Goal: Book appointment/travel/reservation

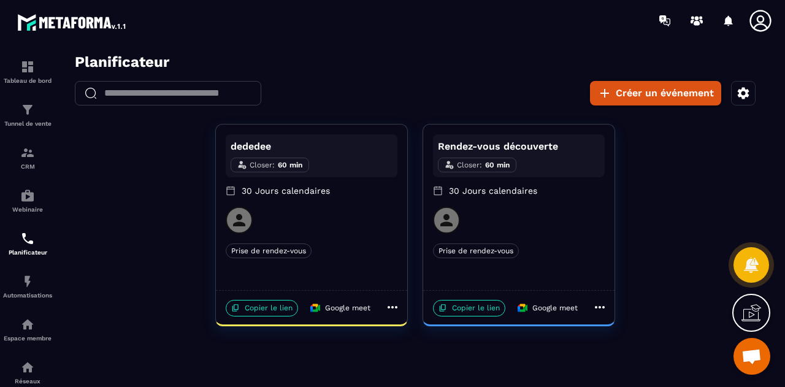
scroll to position [5736, 0]
click at [482, 310] on p "Copier le lien" at bounding box center [469, 308] width 72 height 17
click at [742, 99] on icon "button" at bounding box center [744, 93] width 12 height 12
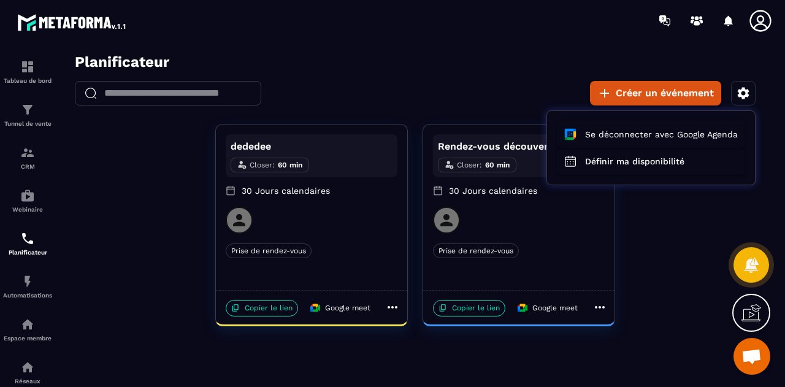
click at [550, 269] on div at bounding box center [415, 223] width 715 height 341
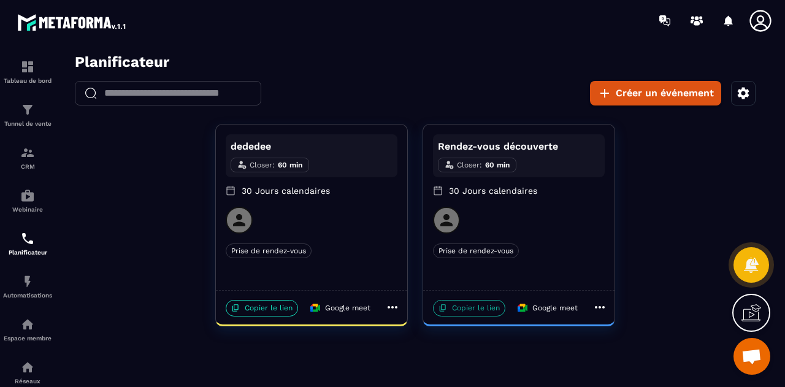
click at [479, 306] on p "Copier le lien" at bounding box center [469, 308] width 72 height 17
click at [751, 356] on span "Ouvrir le chat" at bounding box center [752, 357] width 20 height 17
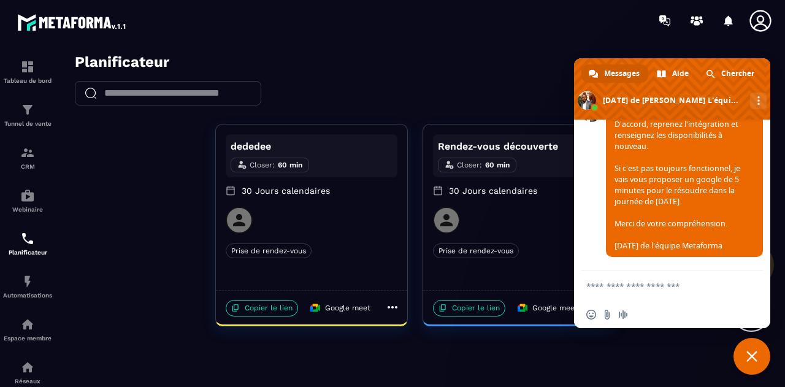
scroll to position [5767, 0]
click at [650, 285] on textarea "Entrez votre message..." at bounding box center [660, 286] width 147 height 31
click at [650, 285] on textarea "******" at bounding box center [660, 286] width 147 height 31
click at [667, 288] on textarea "******" at bounding box center [660, 286] width 147 height 31
type textarea "******"
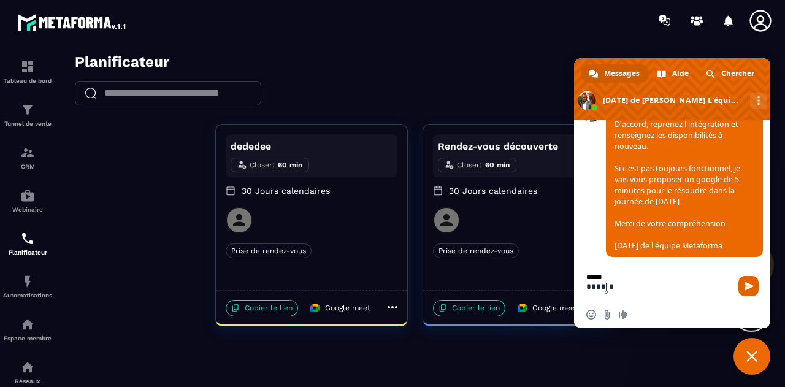
click at [746, 287] on span "Envoyer" at bounding box center [749, 286] width 9 height 9
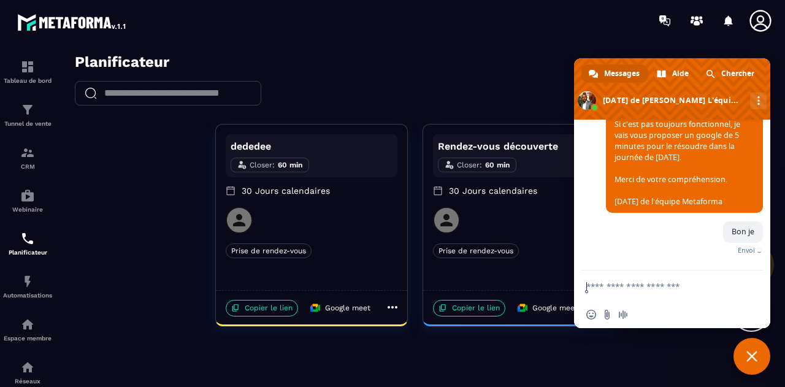
scroll to position [5811, 0]
click at [667, 290] on textarea "Entrez votre message..." at bounding box center [660, 286] width 147 height 31
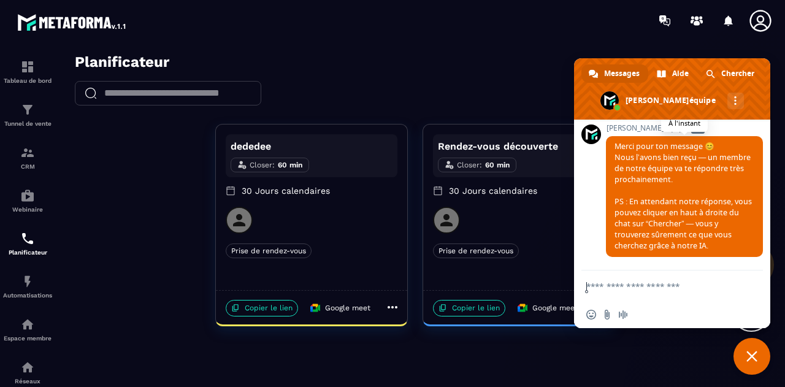
scroll to position [5943, 0]
type textarea "**********"
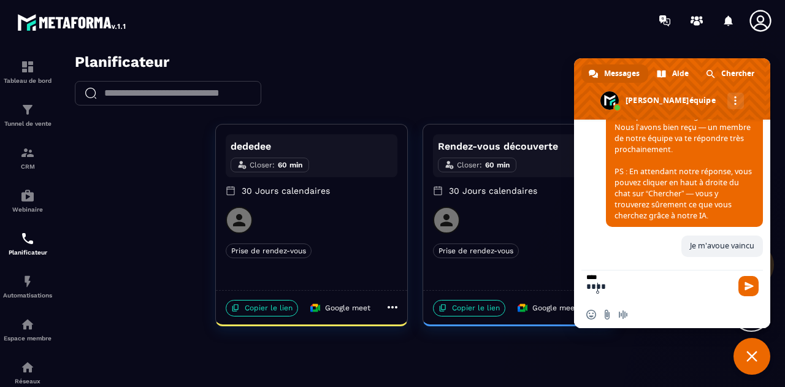
scroll to position [6120, 0]
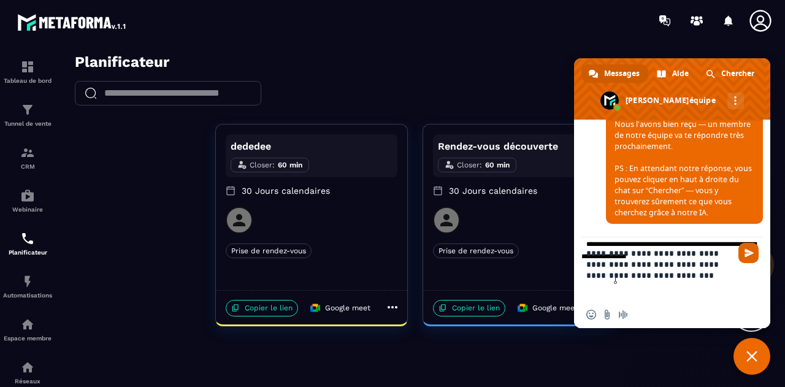
type textarea "**********"
click at [744, 259] on span "Envoyer" at bounding box center [749, 253] width 20 height 20
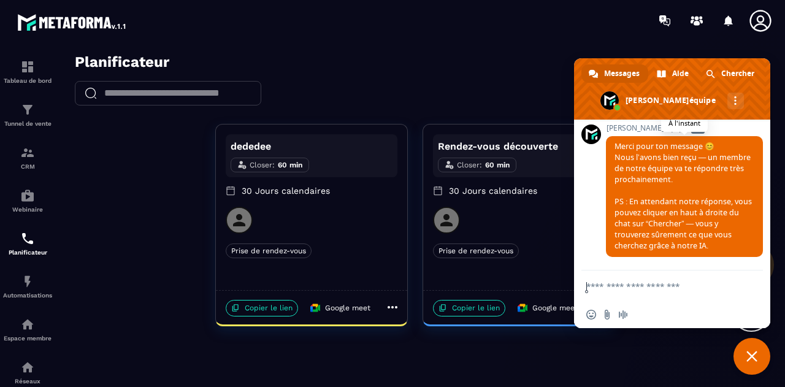
scroll to position [6319, 0]
click at [477, 87] on div "​ ​ Créer un événement" at bounding box center [415, 93] width 715 height 25
click at [395, 313] on icon at bounding box center [392, 307] width 15 height 15
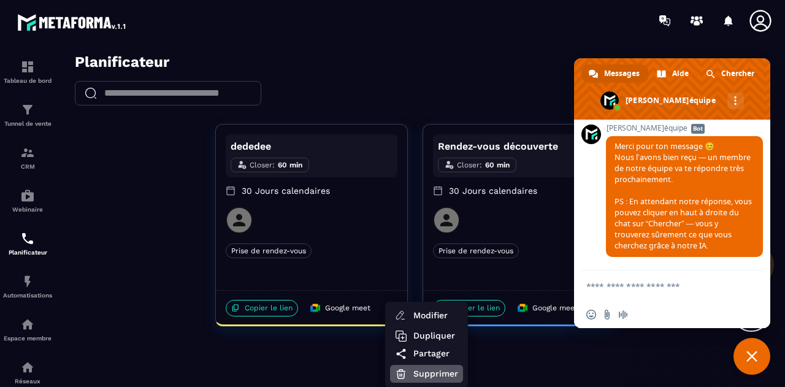
drag, startPoint x: 423, startPoint y: 369, endPoint x: 428, endPoint y: 374, distance: 6.5
click at [428, 374] on span "Supprimer" at bounding box center [436, 374] width 45 height 13
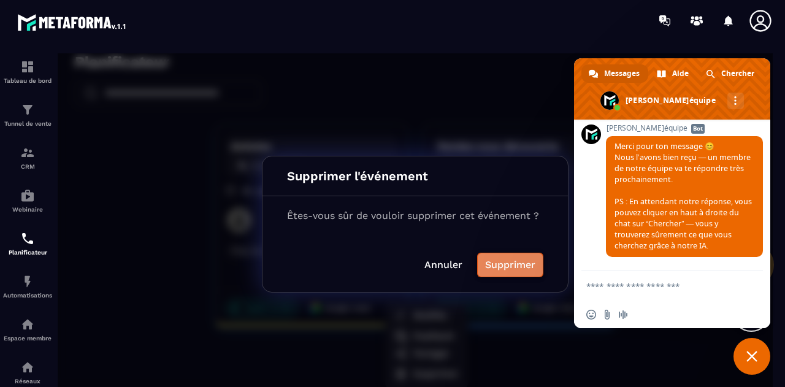
click at [515, 263] on button "Supprimer" at bounding box center [510, 265] width 66 height 25
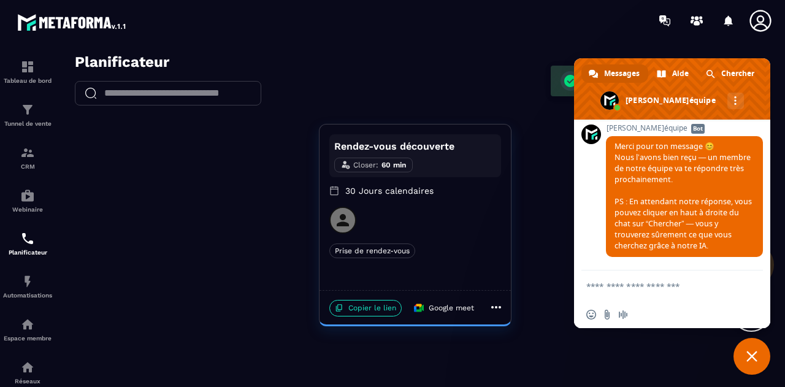
click at [750, 354] on span "Fermer le chat" at bounding box center [752, 356] width 11 height 11
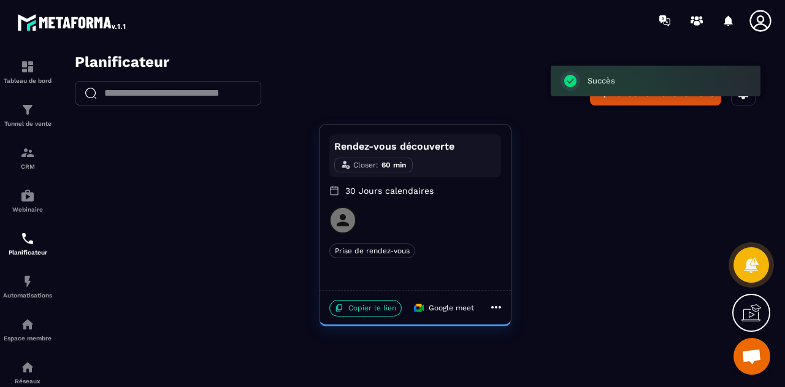
click at [687, 149] on div "Rendez-vous découverte Closer : 60 min 30 Jours calendaires Prise de rendez-vou…" at bounding box center [415, 225] width 715 height 202
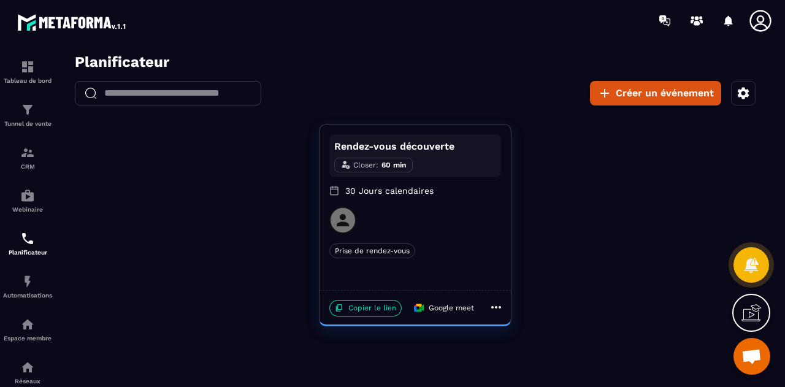
click at [747, 90] on icon "button" at bounding box center [744, 93] width 12 height 12
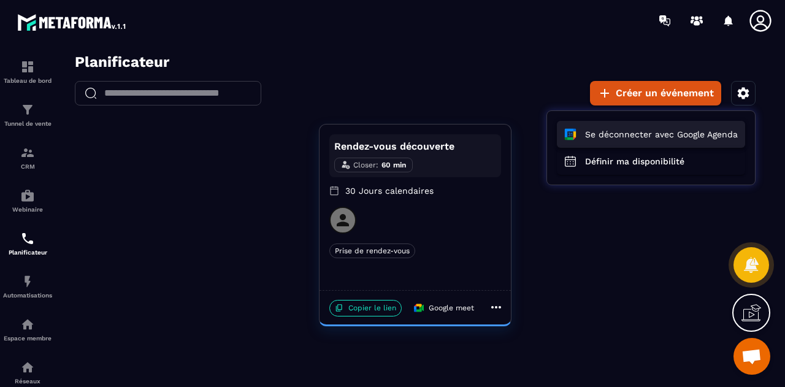
click at [669, 131] on button "Se déconnecter avec Google Agenda" at bounding box center [651, 134] width 188 height 27
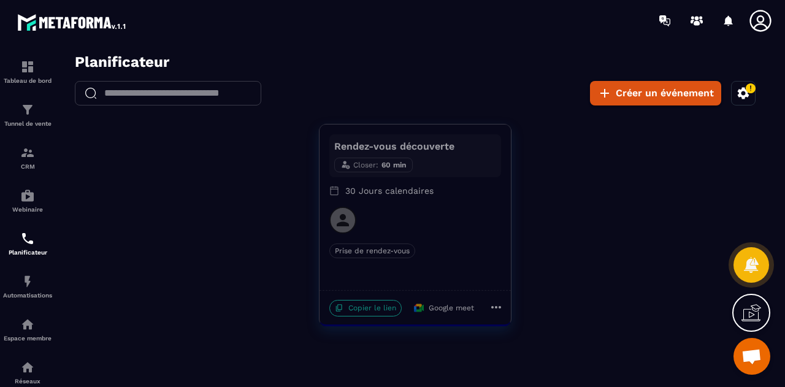
click at [746, 94] on icon "button" at bounding box center [744, 93] width 12 height 12
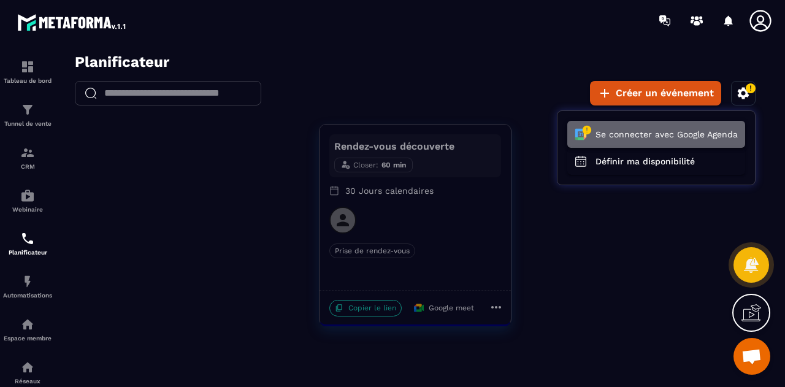
click at [682, 125] on button "Se connecter avec Google Agenda" at bounding box center [657, 134] width 178 height 27
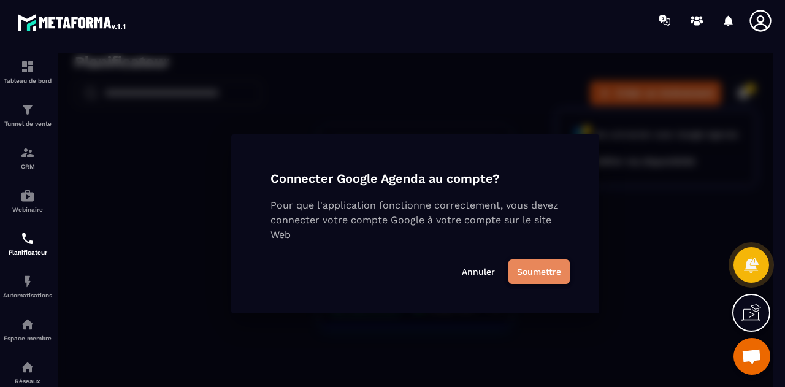
click at [536, 271] on button "Soumettre" at bounding box center [539, 272] width 61 height 25
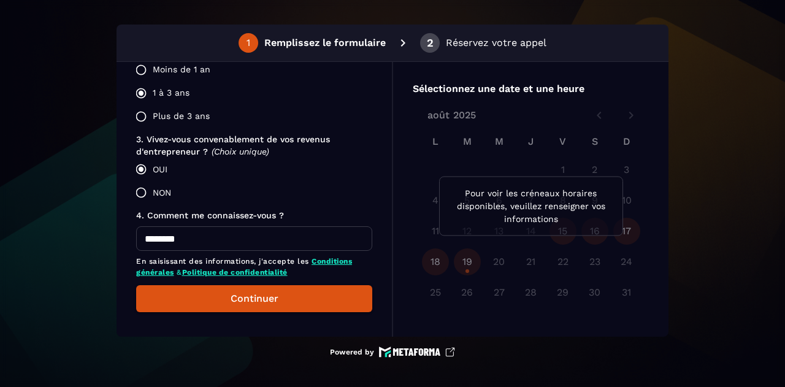
scroll to position [412, 0]
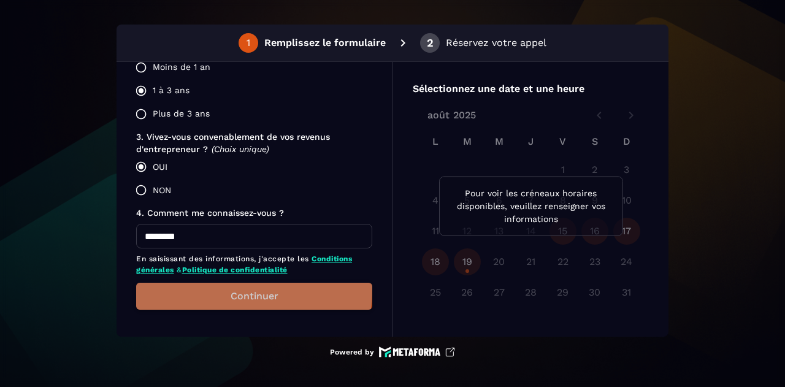
drag, startPoint x: 200, startPoint y: 287, endPoint x: 188, endPoint y: 287, distance: 12.3
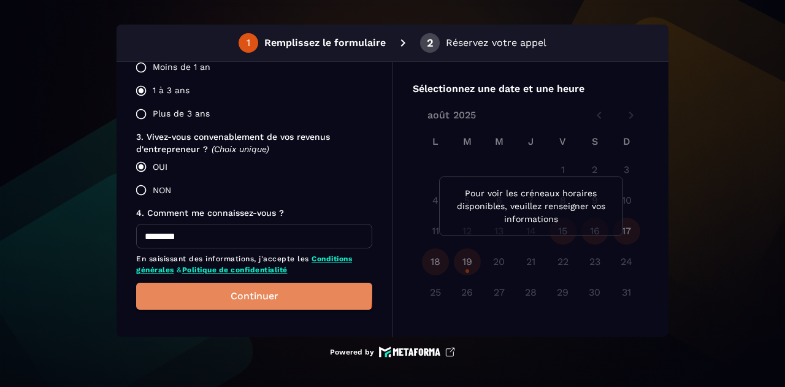
click at [188, 287] on button "Continuer" at bounding box center [254, 296] width 236 height 27
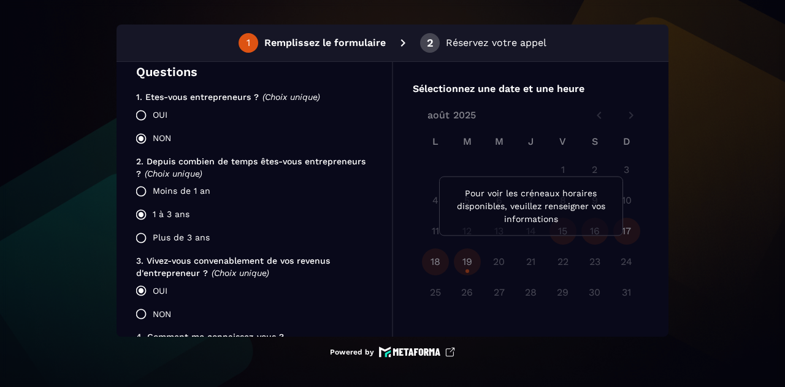
scroll to position [288, 0]
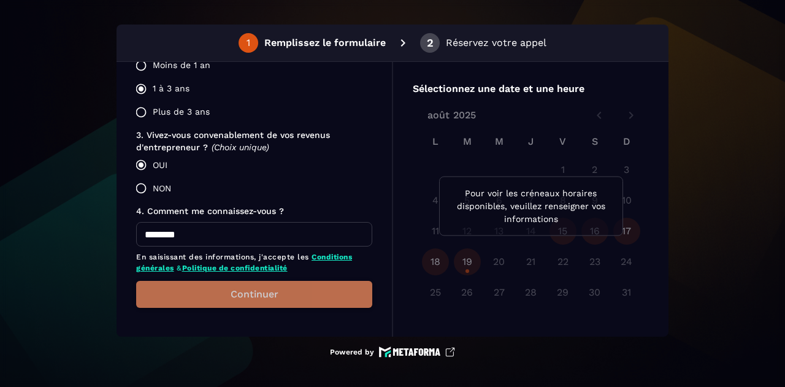
click at [258, 288] on button "Continuer" at bounding box center [254, 294] width 236 height 27
